Goal: Check status: Check status

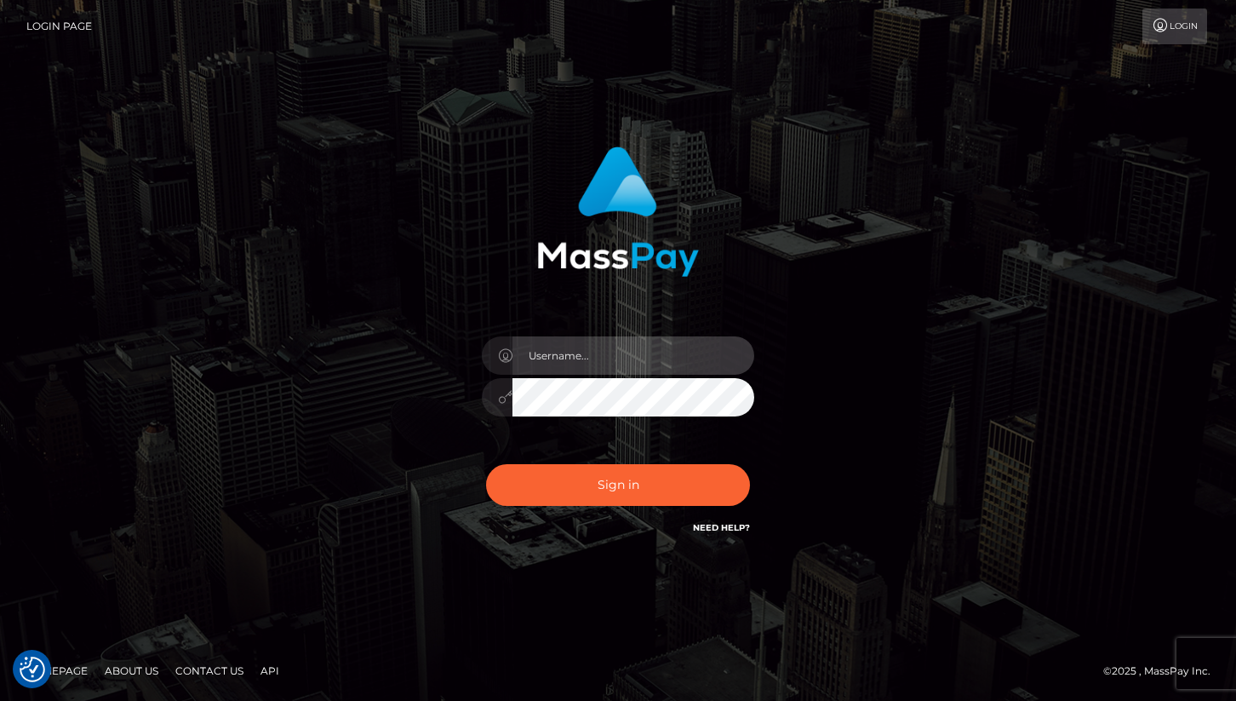
type input "cheli"
click at [564, 529] on div "Sign in Need Help?" at bounding box center [618, 492] width 298 height 76
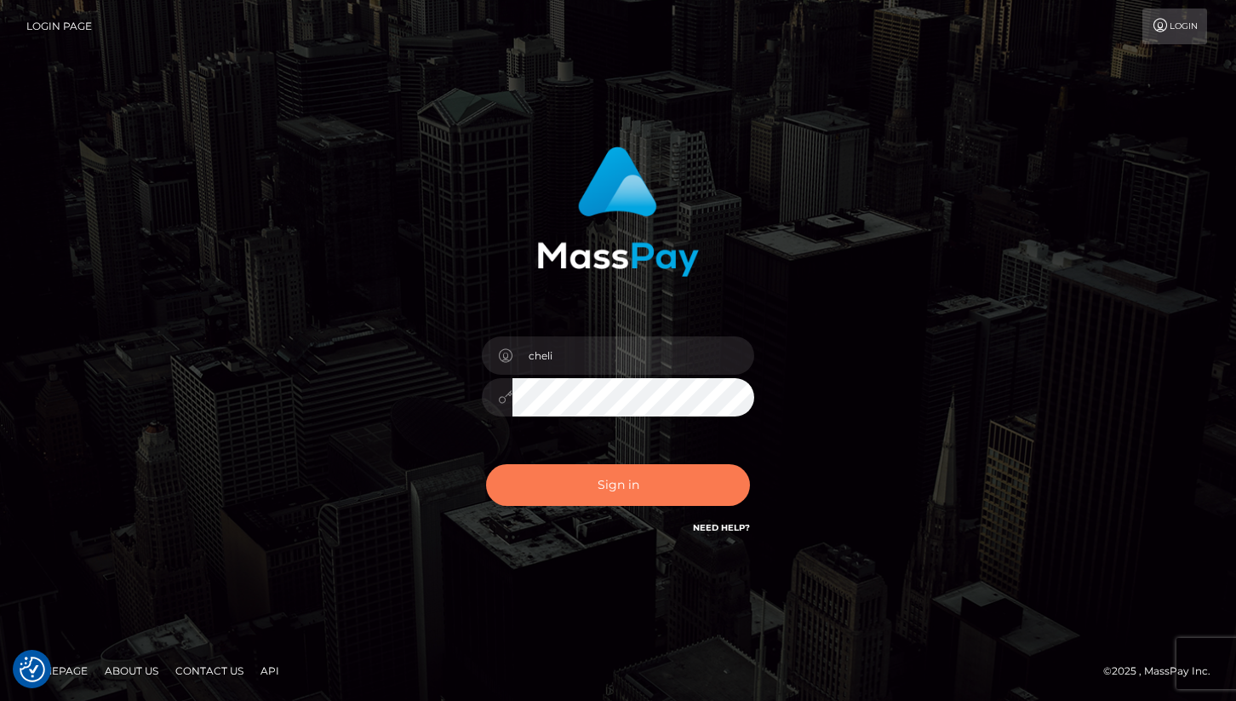
click at [564, 476] on button "Sign in" at bounding box center [618, 485] width 264 height 42
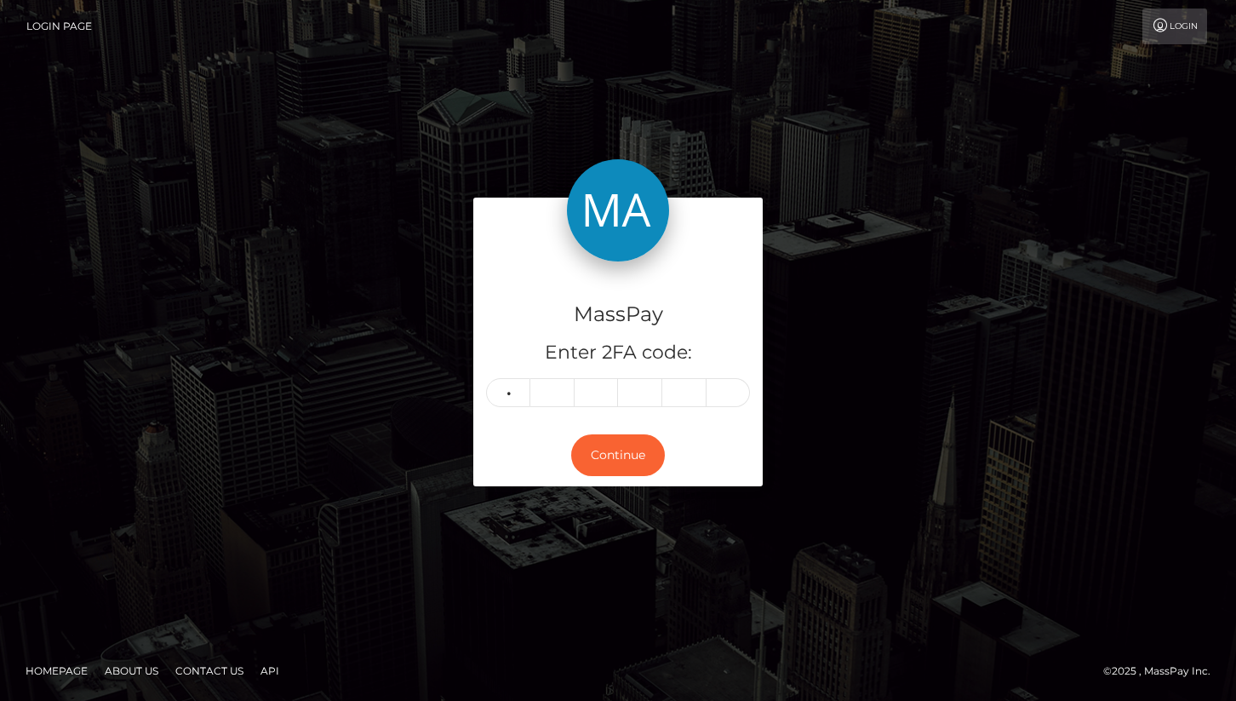
type input "2"
type input "0"
type input "6"
type input "3"
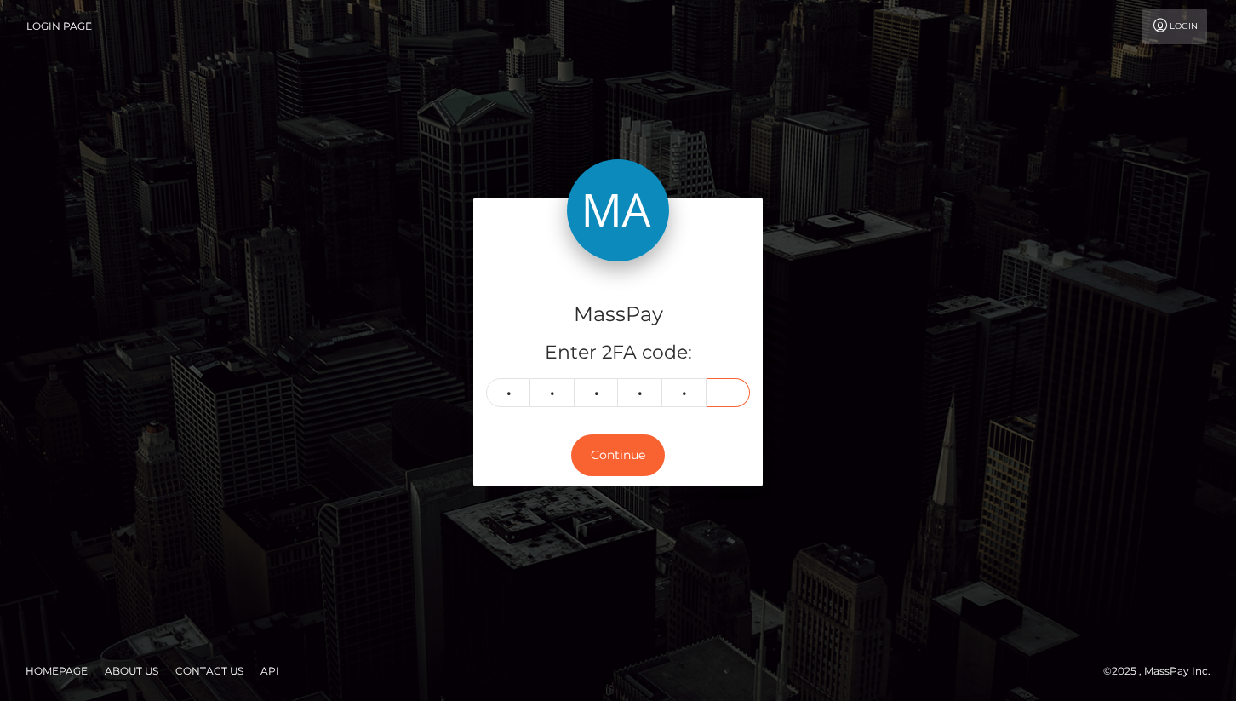
type input "1"
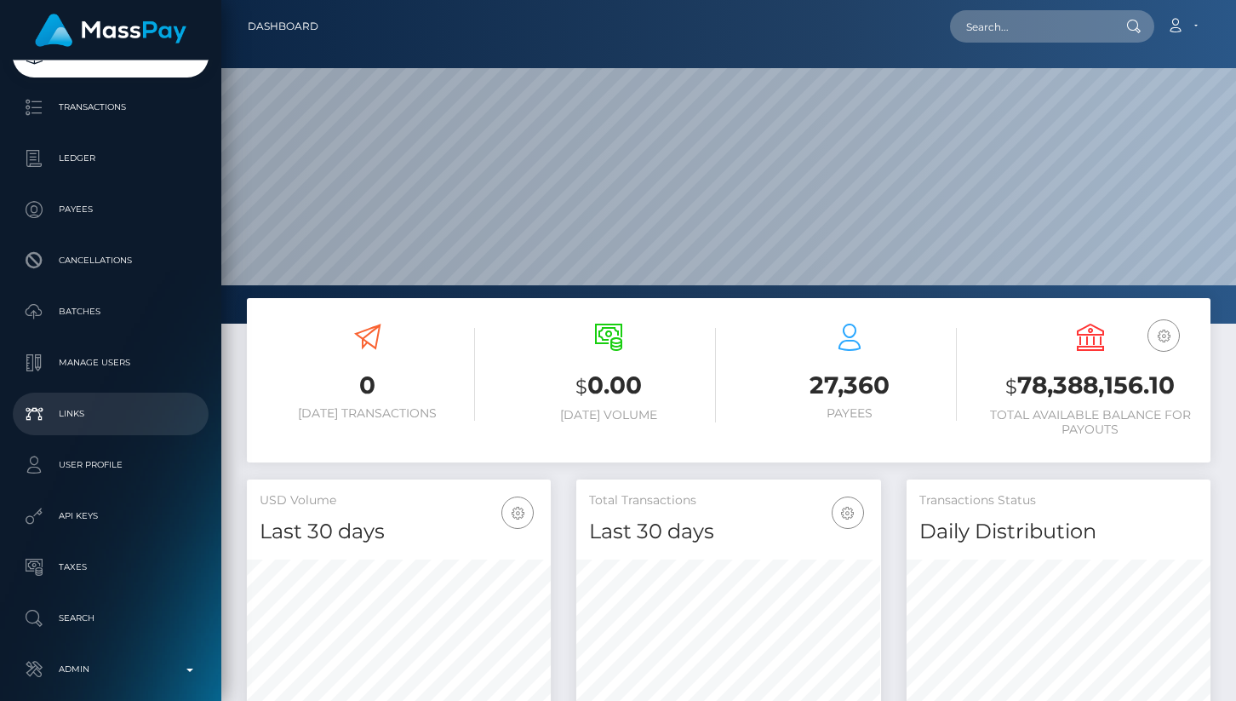
scroll to position [184, 0]
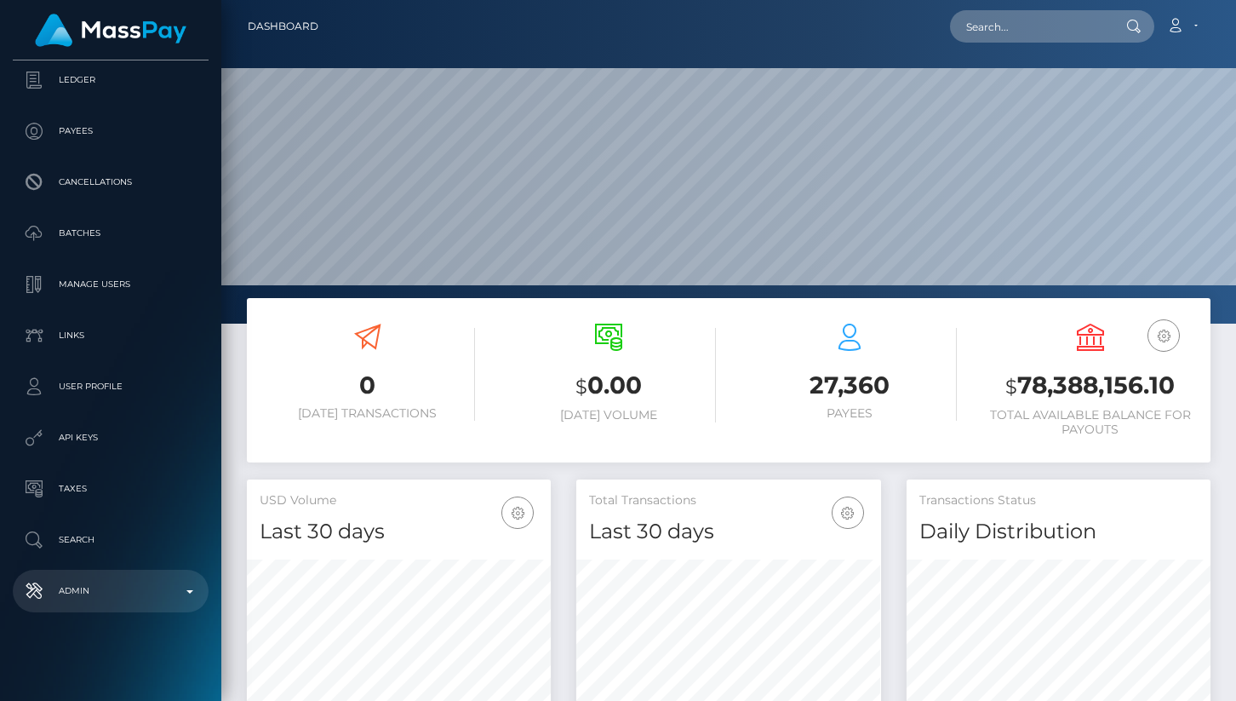
click at [98, 583] on p "Admin" at bounding box center [111, 591] width 182 height 26
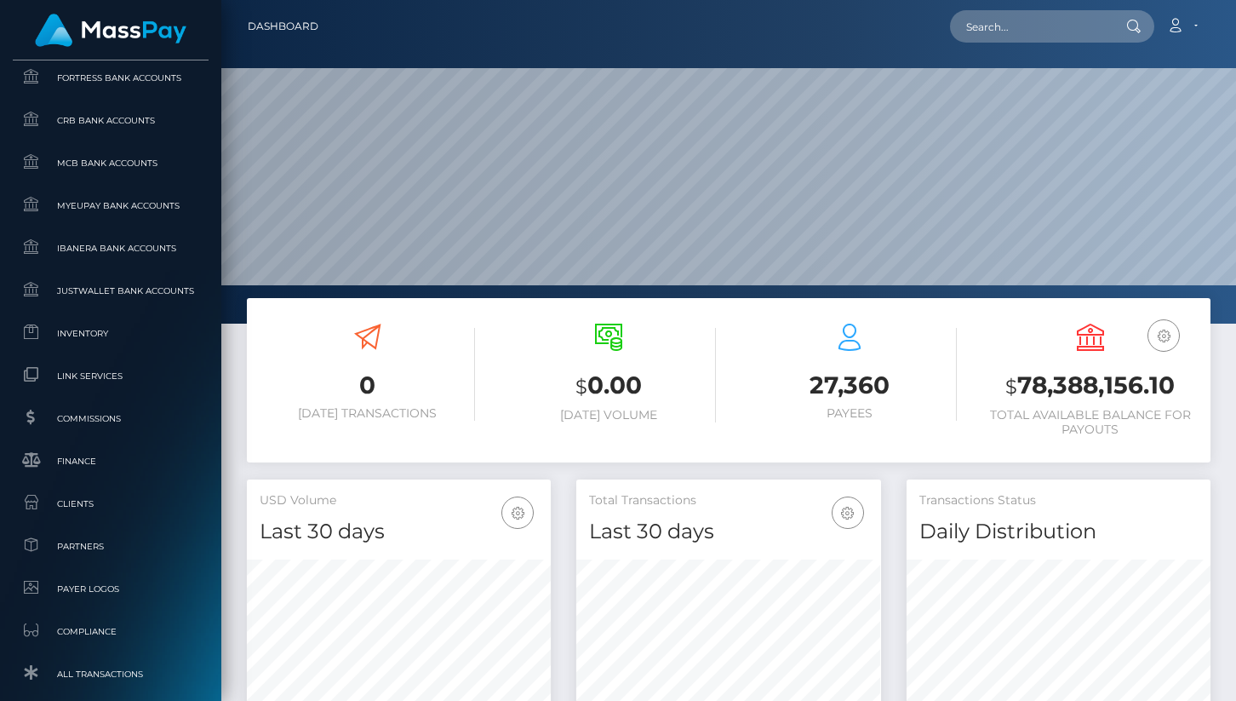
scroll to position [852, 0]
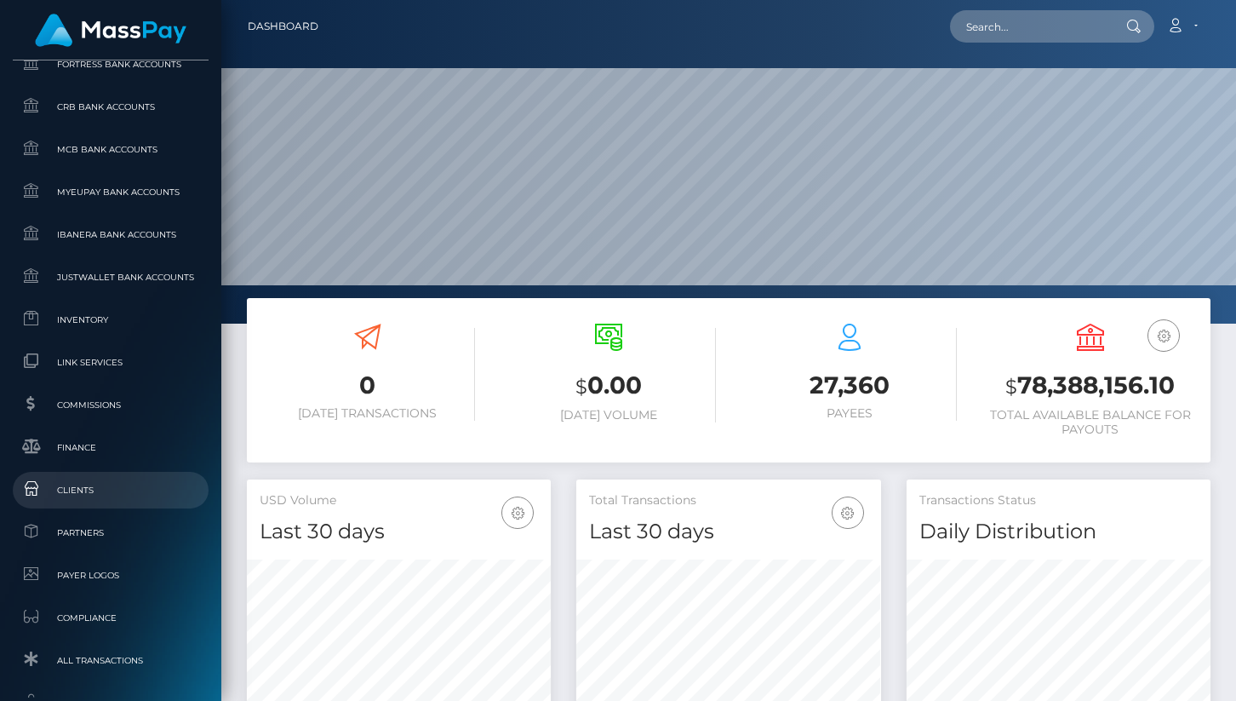
click at [80, 486] on span "Clients" at bounding box center [111, 490] width 182 height 20
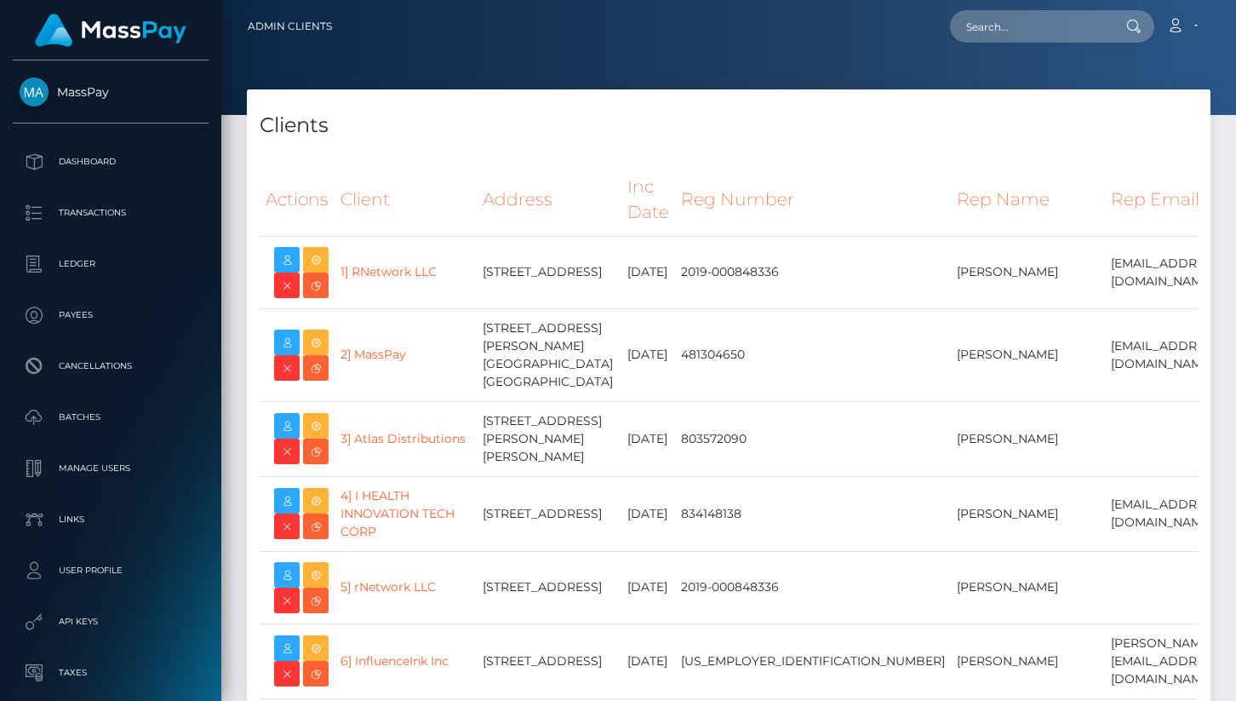
select select "223"
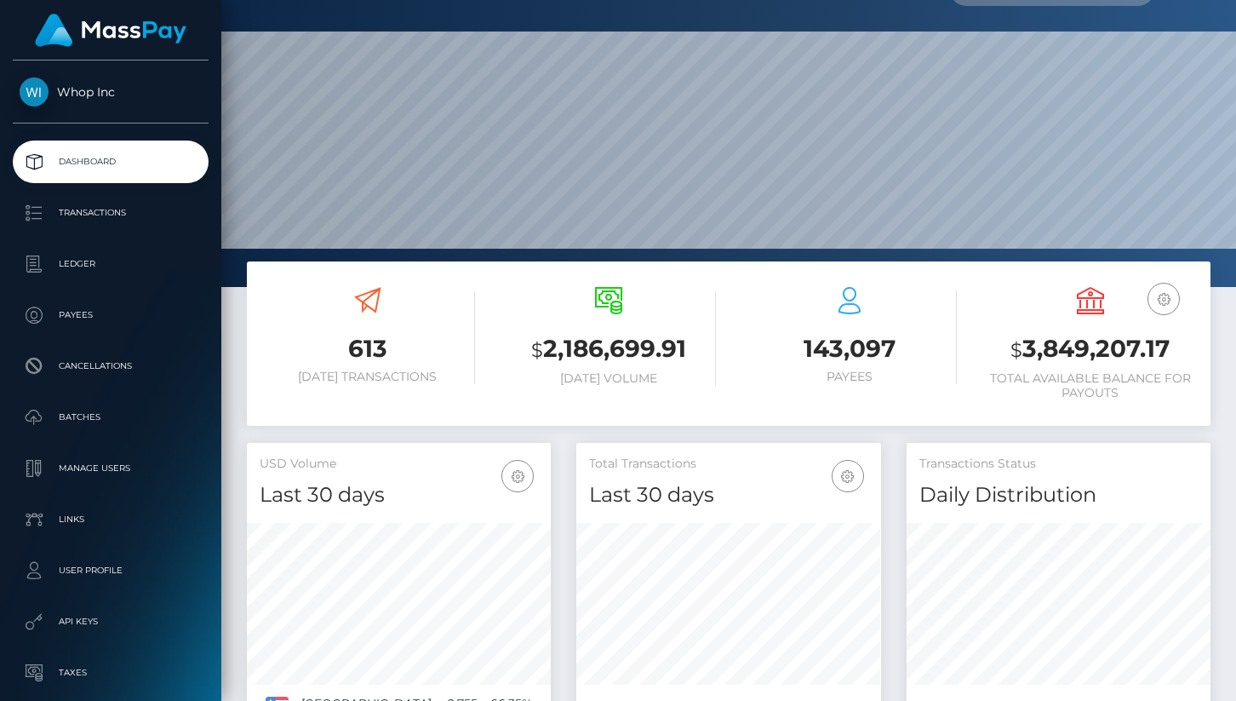
scroll to position [43, 0]
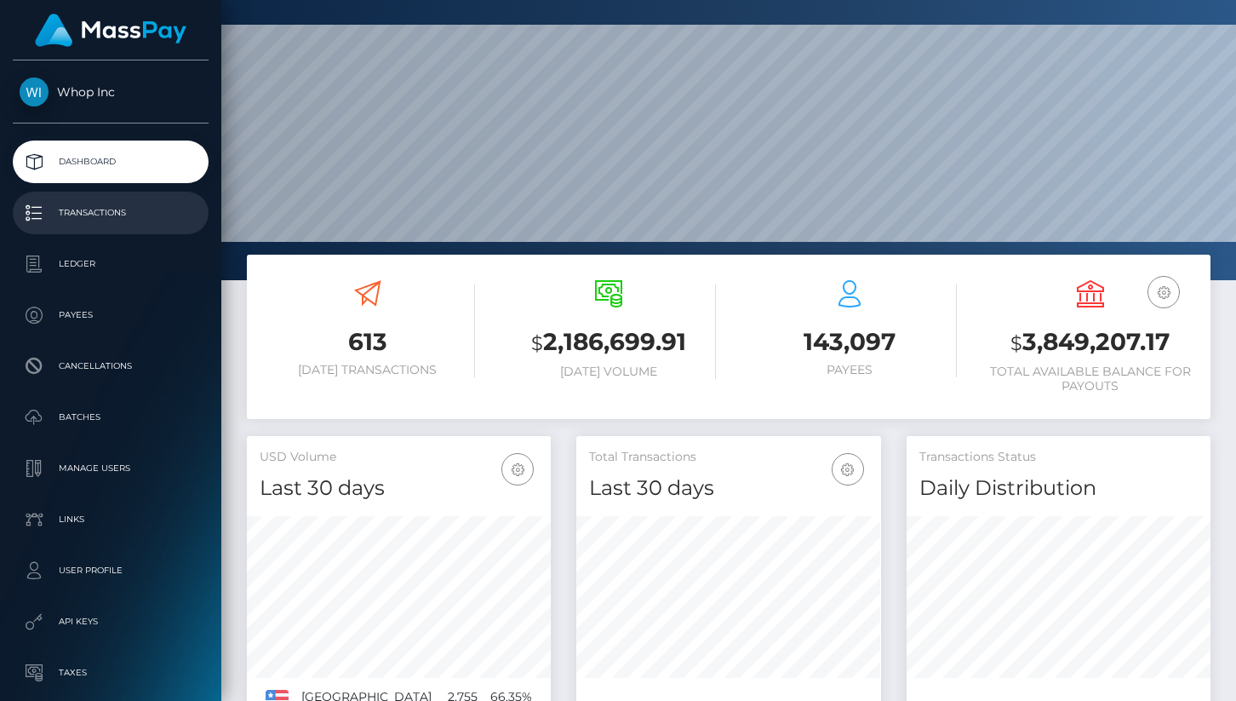
click at [100, 204] on p "Transactions" at bounding box center [111, 213] width 182 height 26
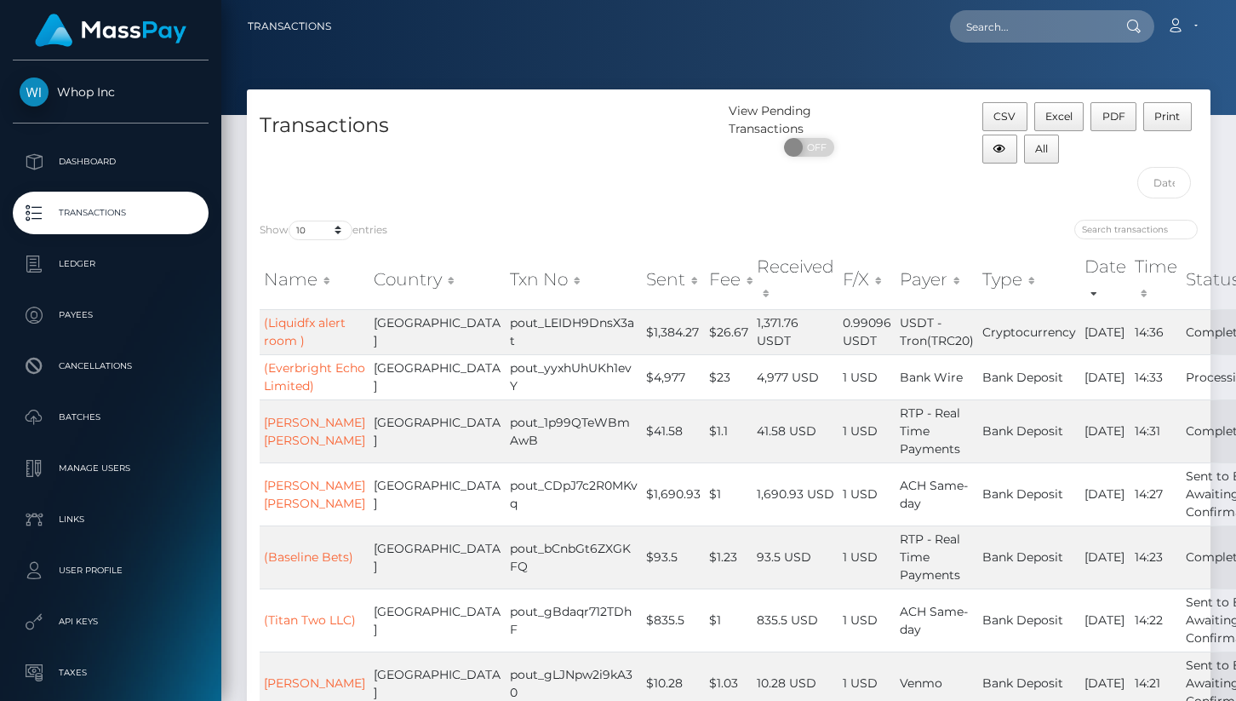
click at [642, 276] on th "Sent" at bounding box center [673, 280] width 63 height 60
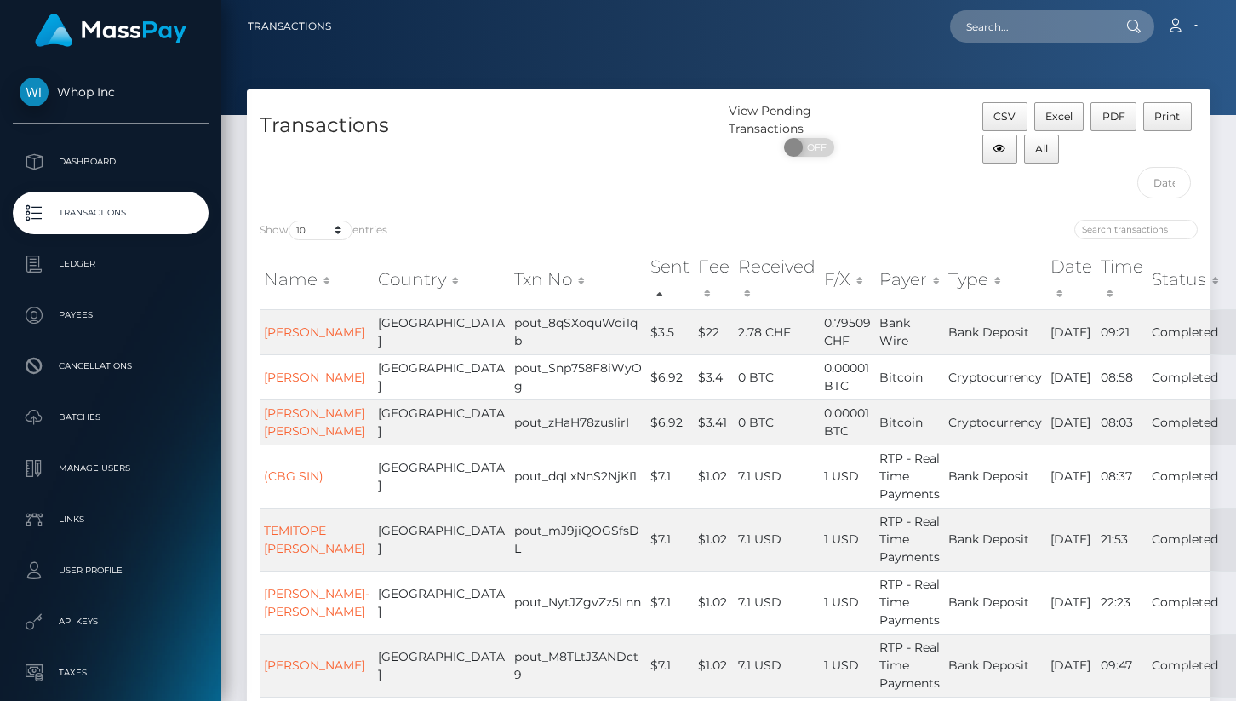
click at [646, 258] on th "Sent" at bounding box center [670, 280] width 48 height 60
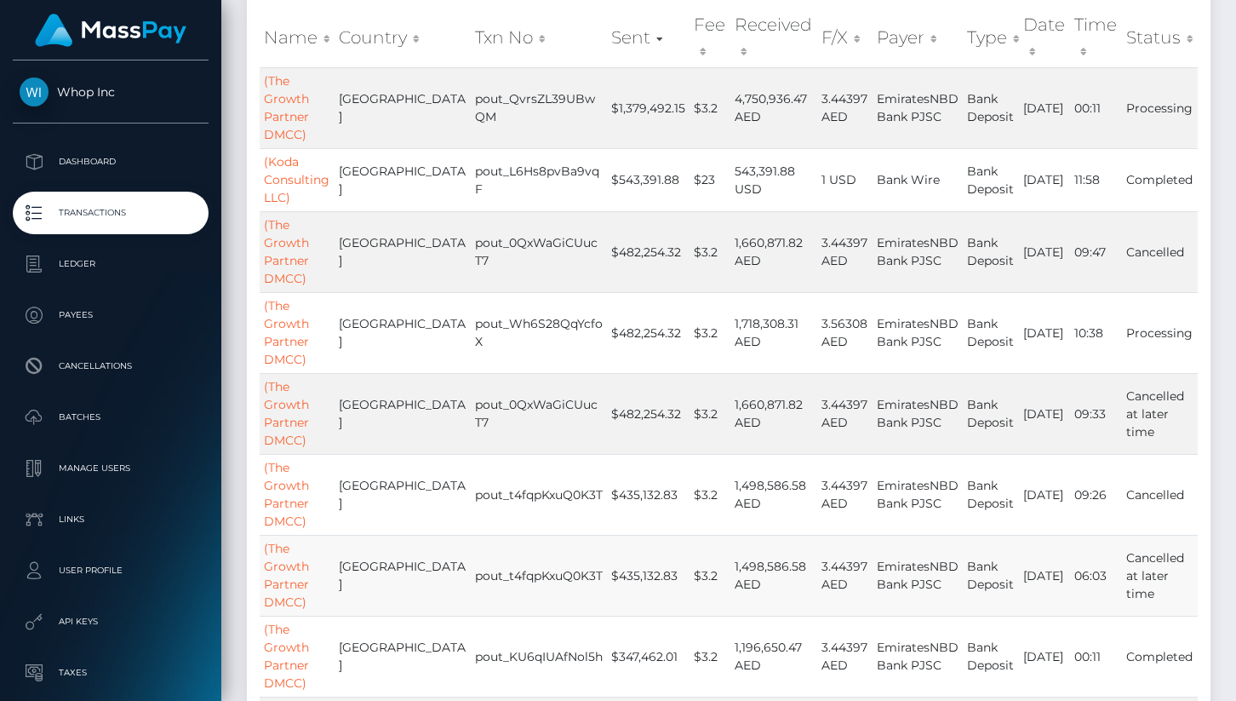
scroll to position [550, 0]
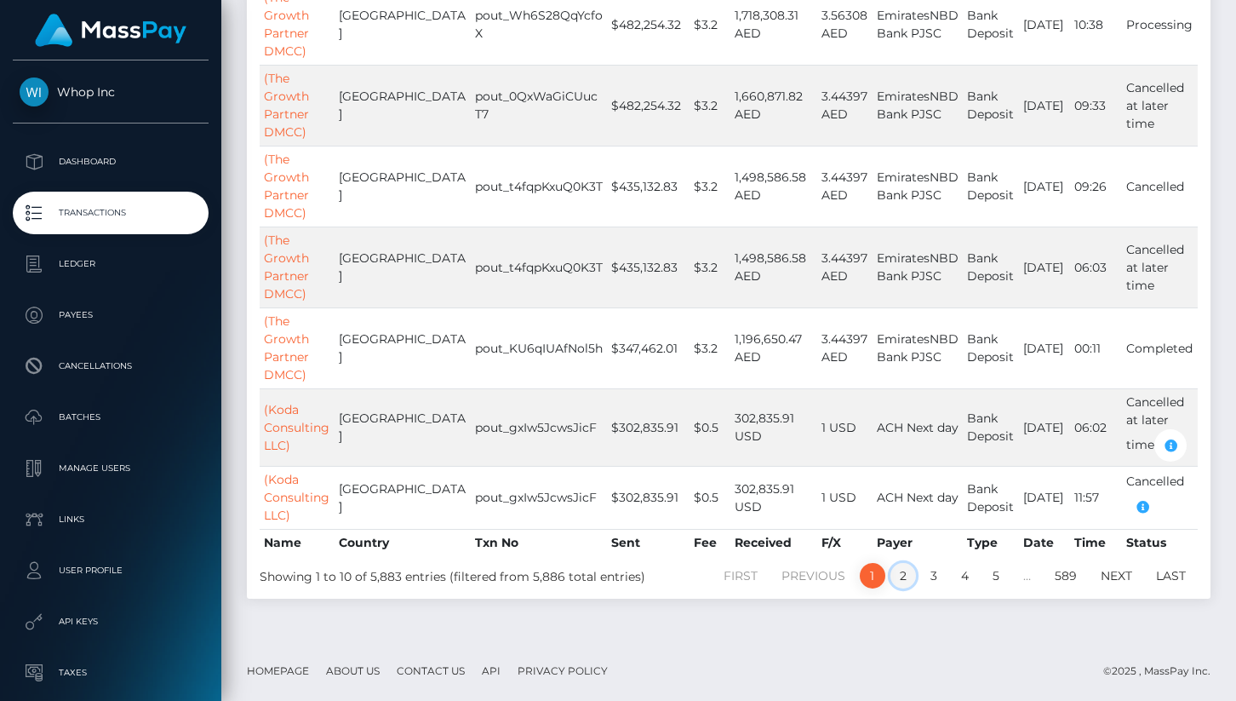
click at [900, 574] on link "2" at bounding box center [904, 576] width 26 height 26
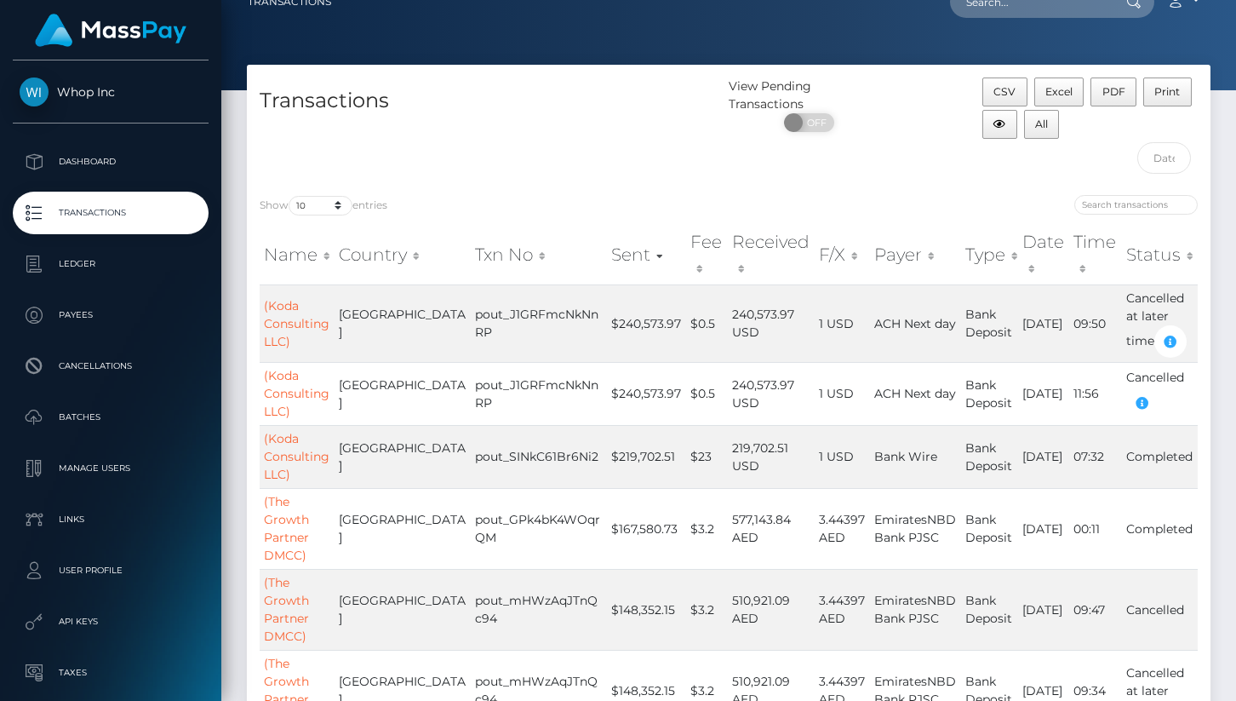
scroll to position [0, 0]
